Goal: Task Accomplishment & Management: Manage account settings

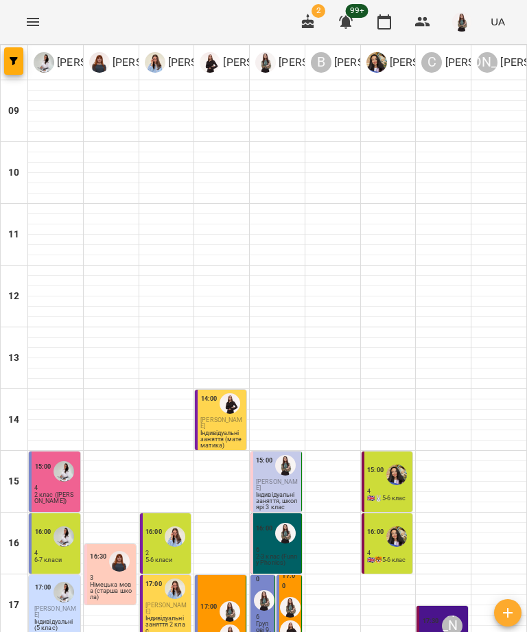
click at [223, 431] on p "Індивідуальні заняття (математика)" at bounding box center [221, 439] width 43 height 19
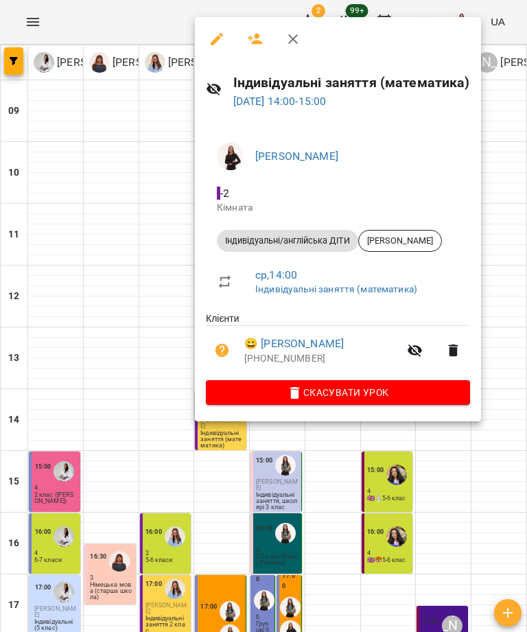
click at [326, 344] on link "😀 [PERSON_NAME]" at bounding box center [293, 343] width 99 height 16
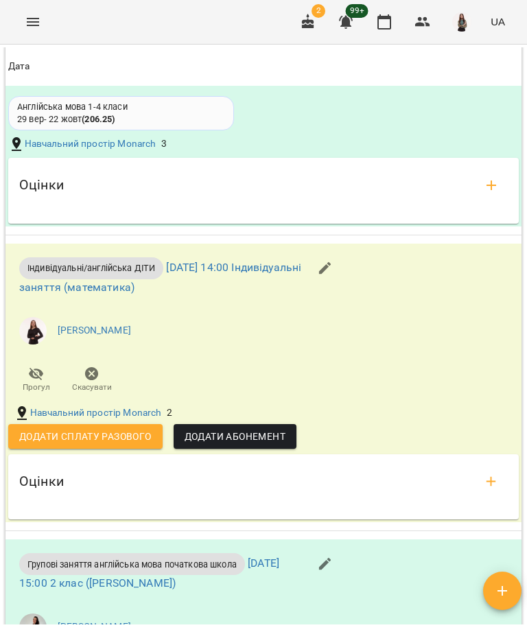
scroll to position [2833, 0]
click at [126, 430] on span "Додати сплату разового" at bounding box center [85, 436] width 132 height 16
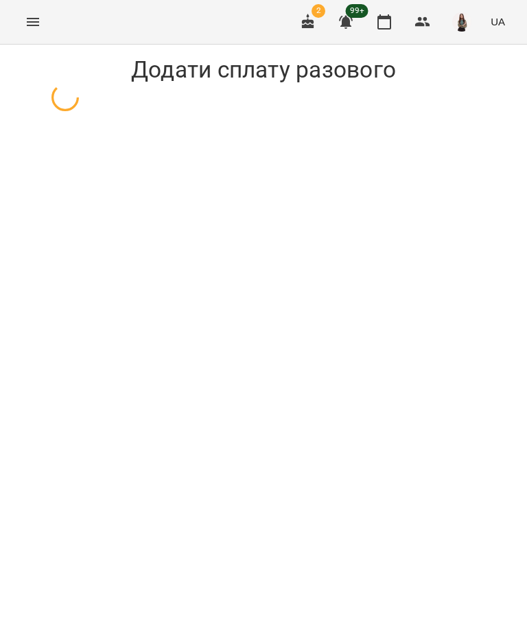
select select "**********"
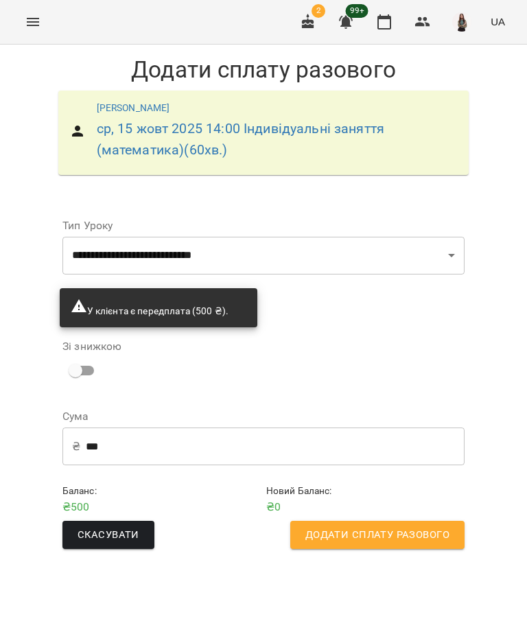
click at [406, 544] on span "Додати сплату разового" at bounding box center [377, 535] width 144 height 18
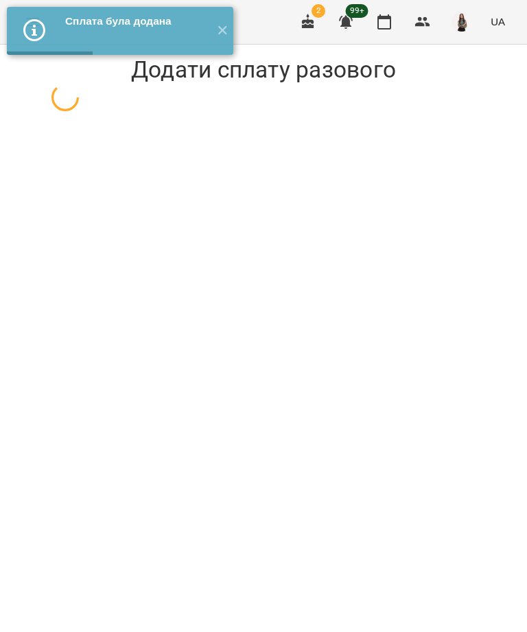
select select "**********"
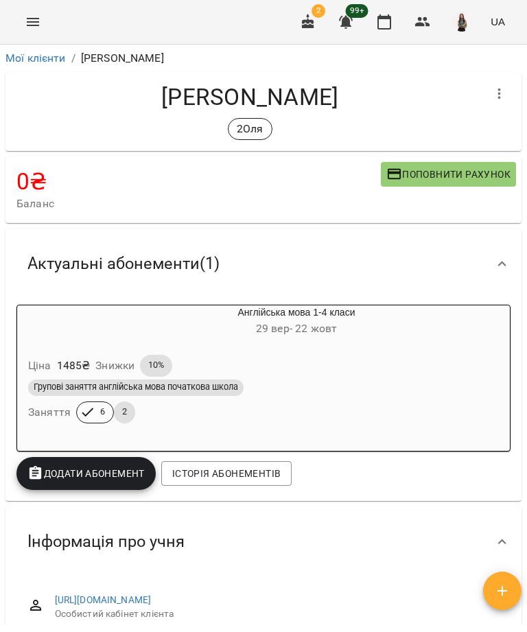
click at [36, 17] on icon "Menu" at bounding box center [33, 22] width 16 height 16
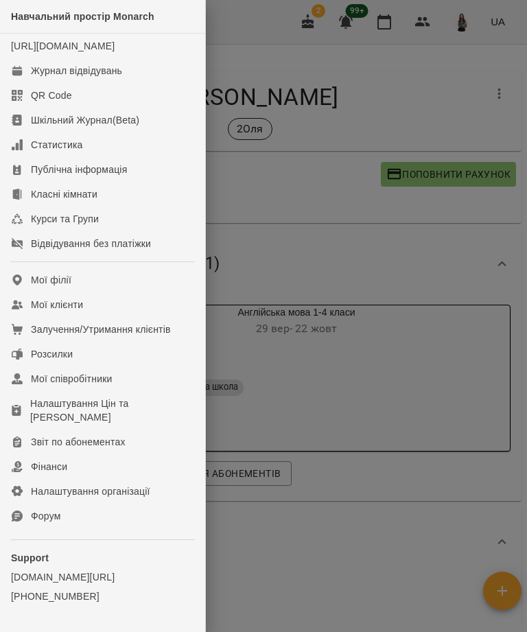
click at [138, 80] on link "Журнал відвідувань" at bounding box center [102, 70] width 205 height 25
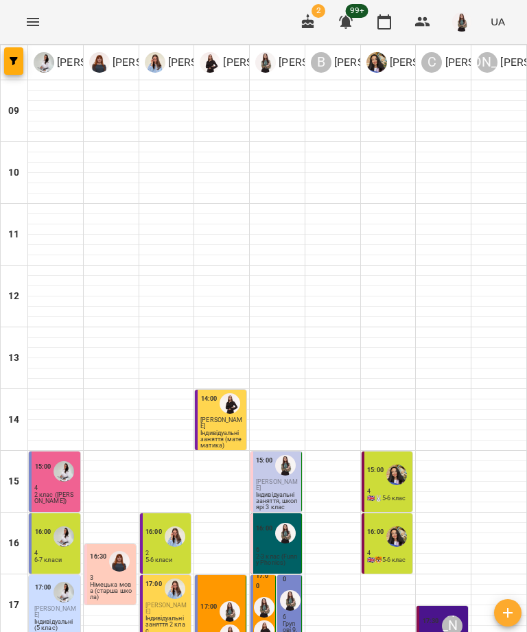
scroll to position [101, 0]
click at [283, 478] on span "[PERSON_NAME]" at bounding box center [277, 484] width 42 height 13
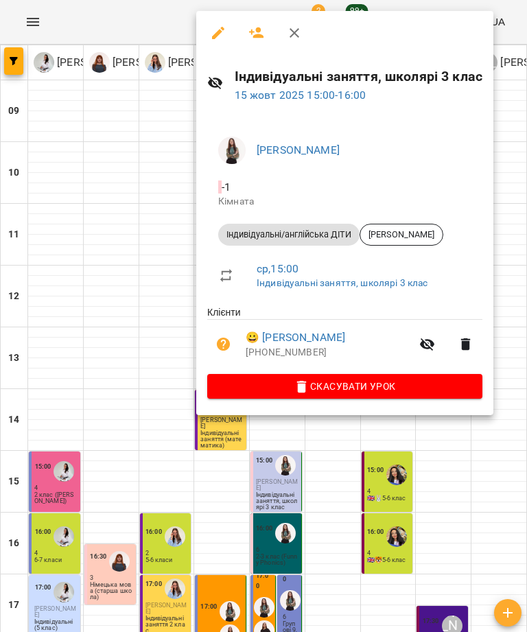
click at [345, 340] on link "😀 [PERSON_NAME]" at bounding box center [295, 337] width 99 height 16
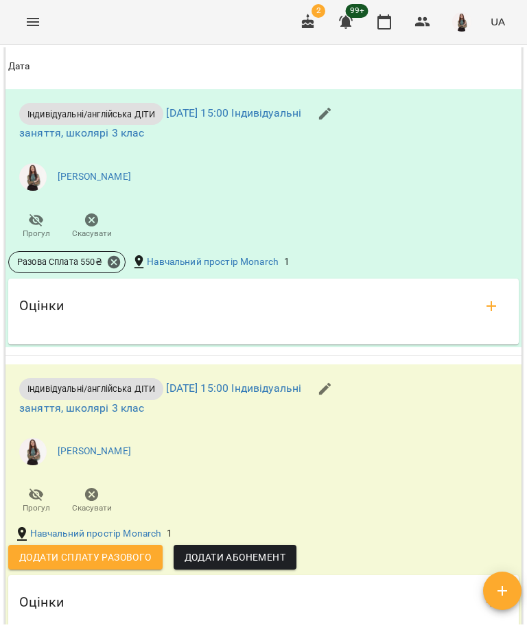
scroll to position [1754, 0]
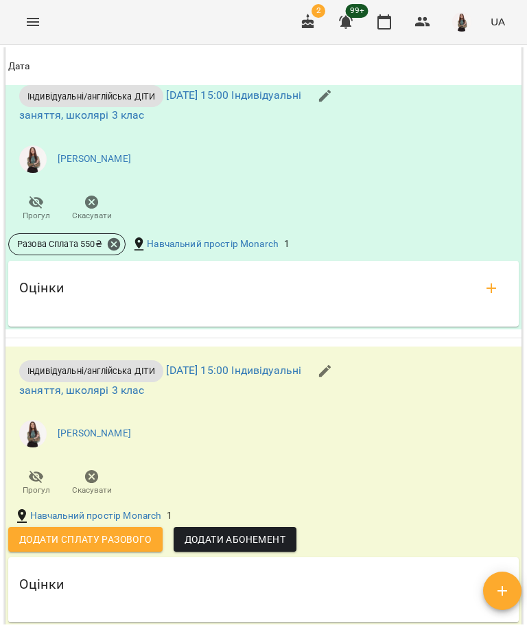
click at [123, 540] on span "Додати сплату разового" at bounding box center [85, 539] width 132 height 16
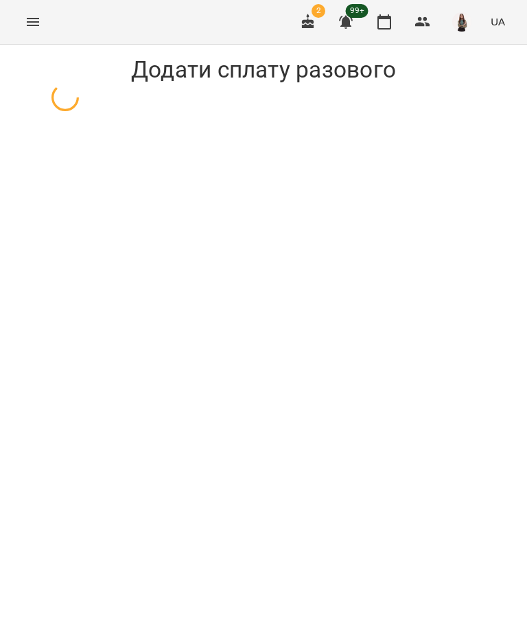
select select "**********"
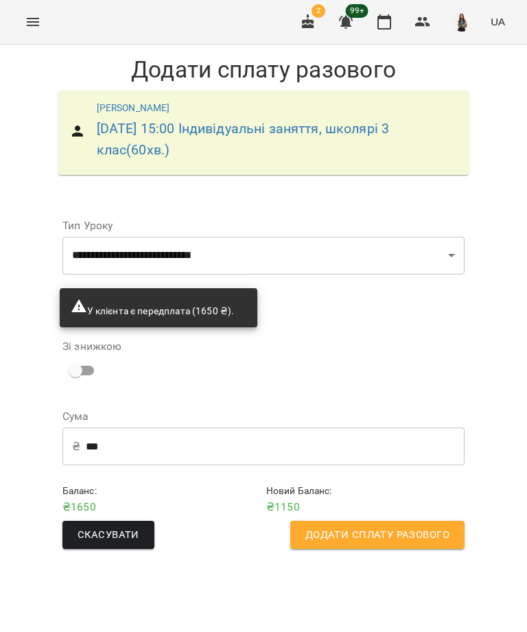
click at [265, 448] on input "***" at bounding box center [275, 446] width 379 height 38
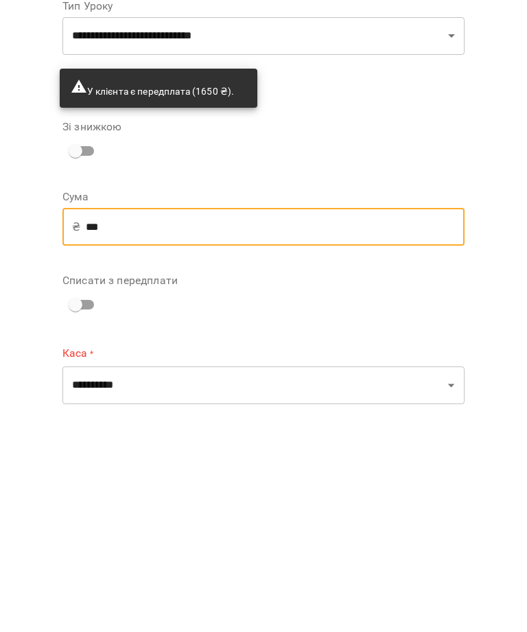
type input "***"
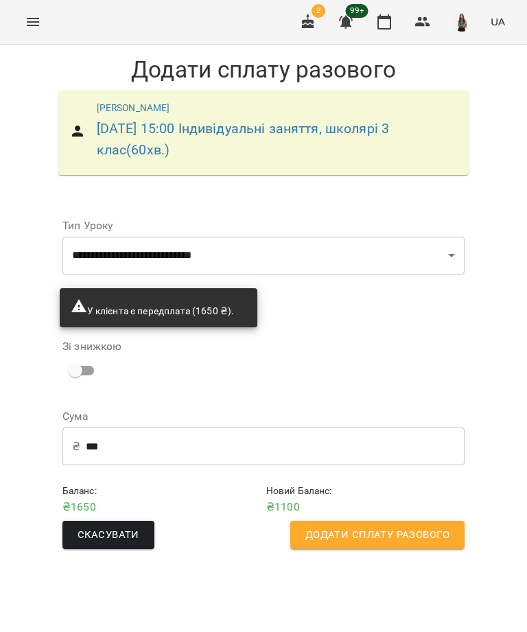
click at [436, 535] on span "Додати сплату разового" at bounding box center [377, 535] width 144 height 18
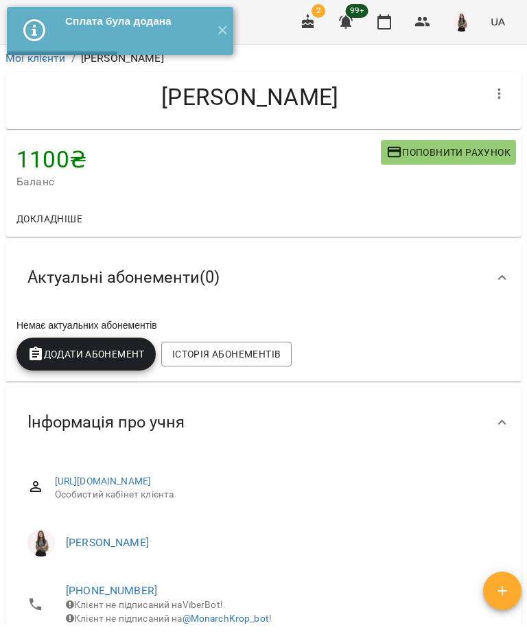
click at [224, 38] on button "✕" at bounding box center [222, 31] width 23 height 48
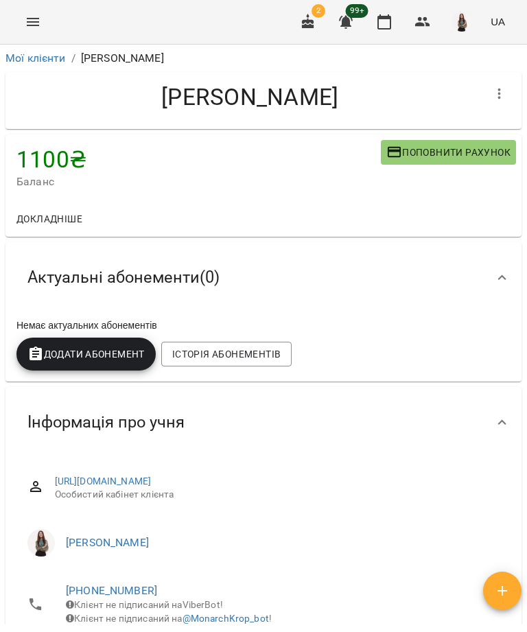
click at [45, 17] on button "Menu" at bounding box center [32, 21] width 33 height 33
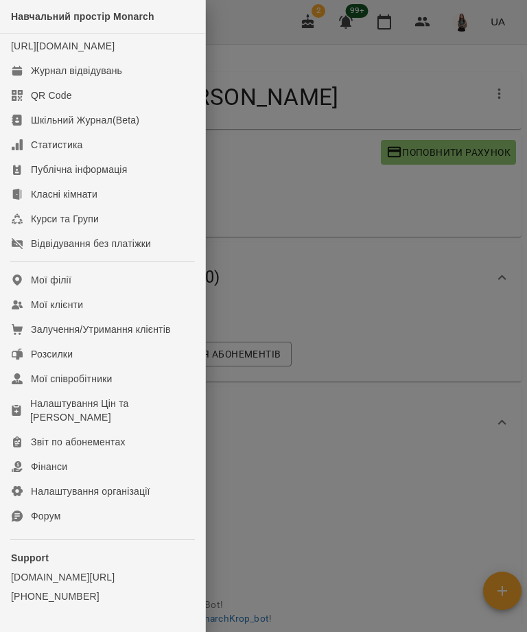
click at [131, 83] on link "Журнал відвідувань" at bounding box center [102, 70] width 205 height 25
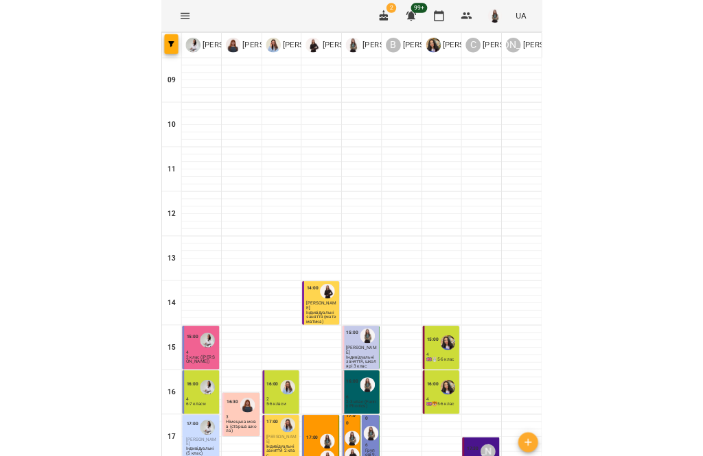
scroll to position [178, 0]
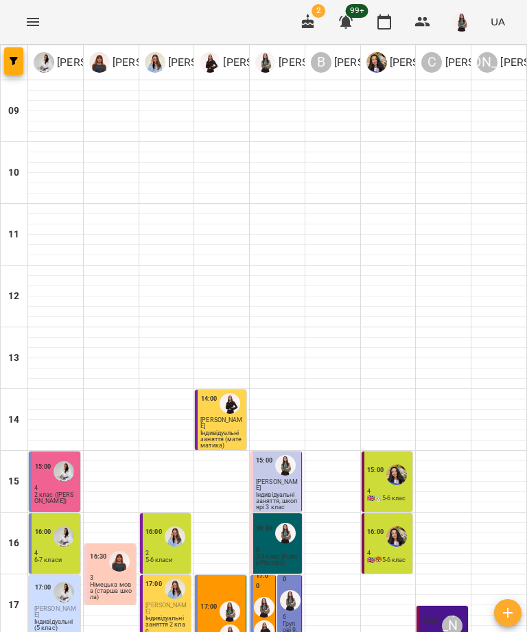
click at [386, 451] on div "15:00 4 🇬🇧🐰5-6 клас" at bounding box center [387, 481] width 51 height 60
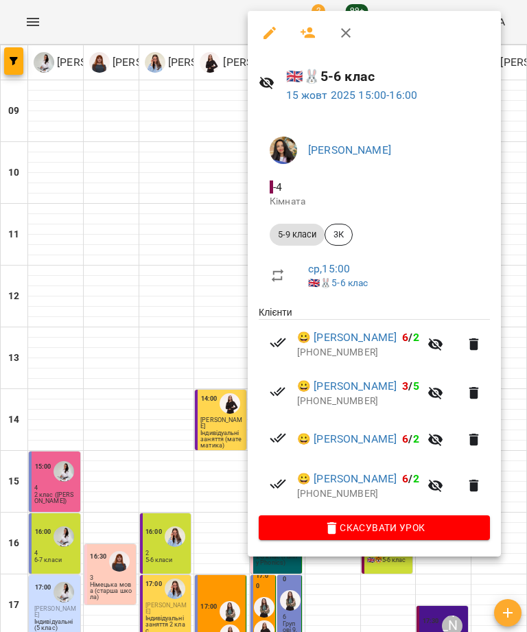
click at [349, 36] on icon "button" at bounding box center [346, 33] width 10 height 10
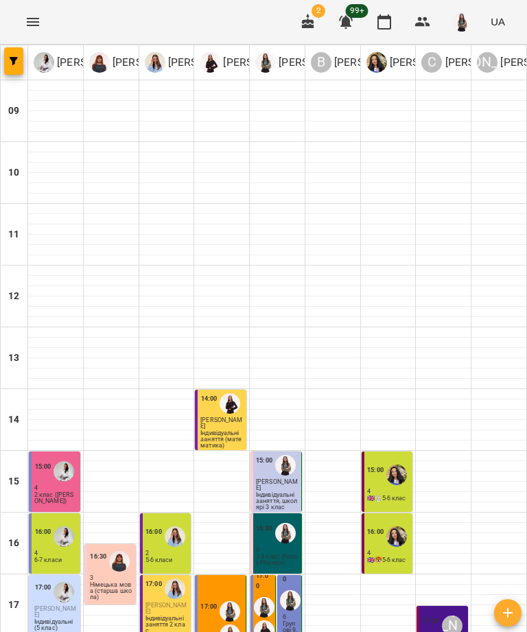
click at [391, 557] on p "🇬🇧🐯5-6 клас" at bounding box center [386, 560] width 39 height 6
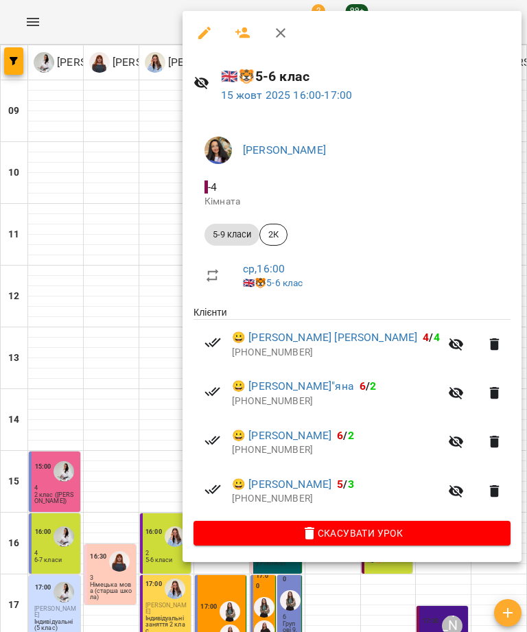
click at [287, 36] on icon "button" at bounding box center [280, 33] width 16 height 16
